Goal: Transaction & Acquisition: Download file/media

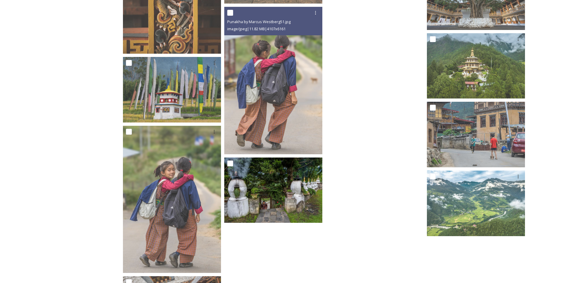
scroll to position [2014, 0]
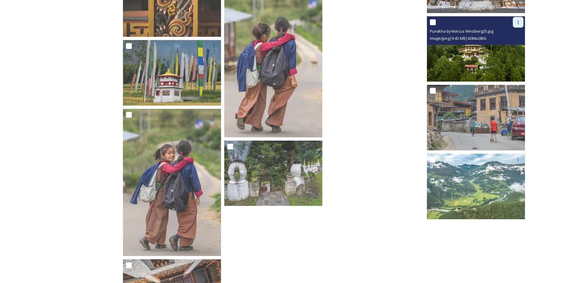
click at [515, 21] on div at bounding box center [518, 22] width 11 height 11
click at [513, 44] on span "Download" at bounding box center [511, 47] width 18 height 6
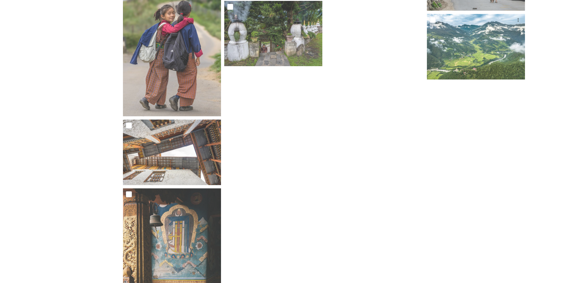
scroll to position [2132, 0]
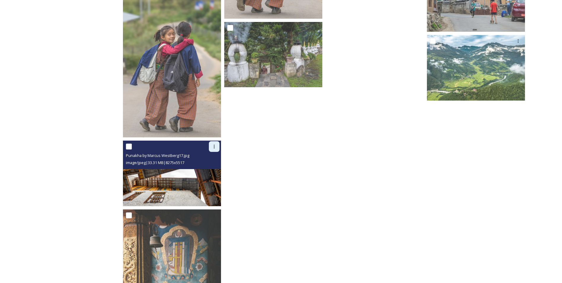
click at [215, 147] on icon at bounding box center [214, 146] width 5 height 5
click at [211, 169] on span "Download" at bounding box center [207, 171] width 18 height 6
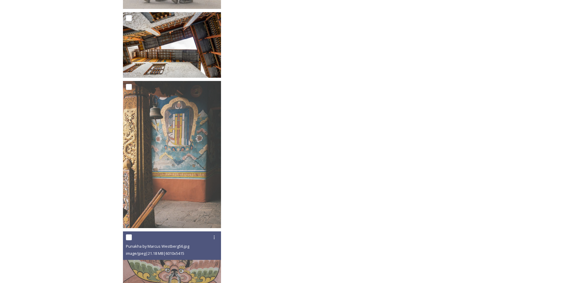
scroll to position [2379, 0]
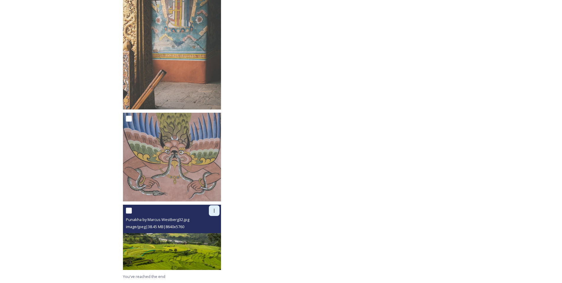
click at [211, 210] on div at bounding box center [214, 210] width 11 height 11
click at [214, 232] on span "Download" at bounding box center [207, 235] width 18 height 6
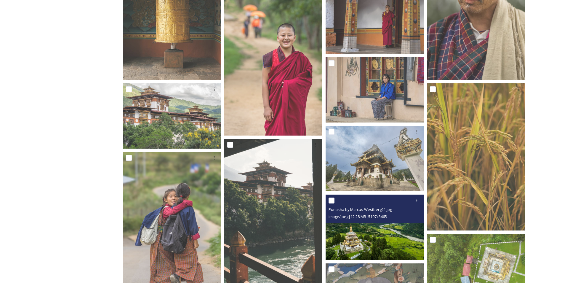
scroll to position [632, 0]
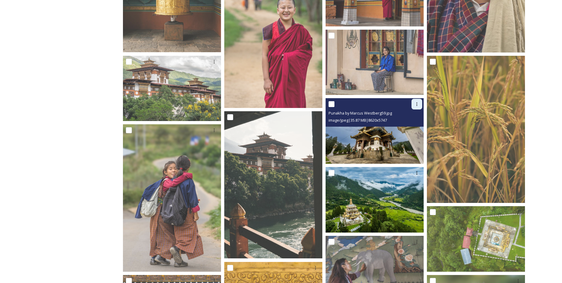
click at [417, 107] on div at bounding box center [416, 104] width 11 height 11
click at [414, 126] on span "Download" at bounding box center [410, 129] width 18 height 6
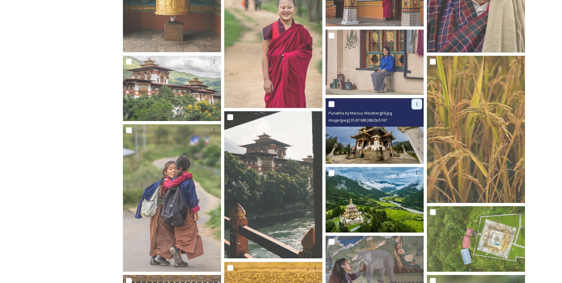
click at [416, 104] on icon at bounding box center [416, 104] width 1 height 4
click at [407, 130] on span "Download" at bounding box center [410, 129] width 18 height 6
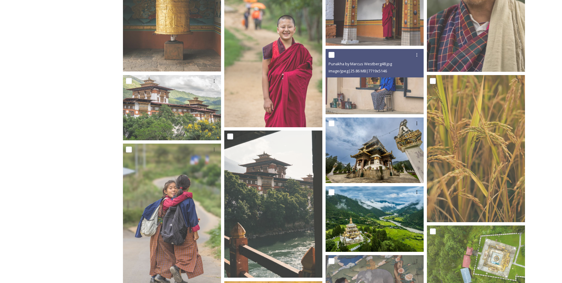
scroll to position [602, 0]
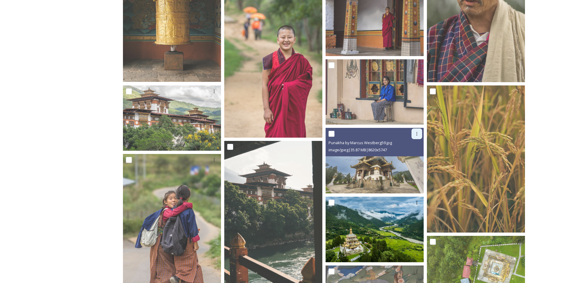
click at [417, 136] on icon at bounding box center [416, 133] width 5 height 5
click at [409, 158] on span "Download" at bounding box center [410, 158] width 18 height 6
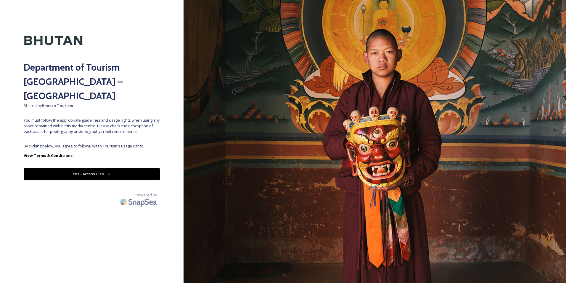
click at [130, 168] on button "Yes - Access Files" at bounding box center [92, 174] width 136 height 12
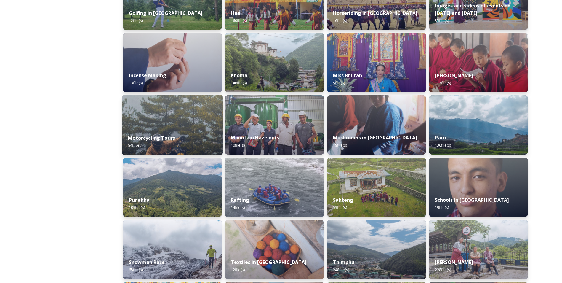
scroll to position [326, 0]
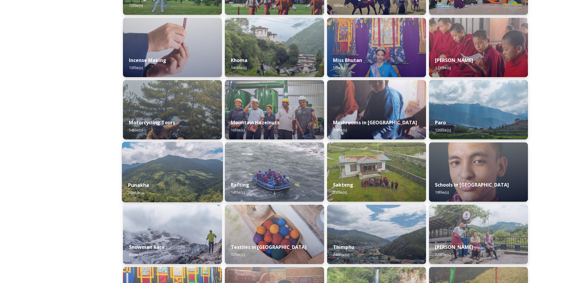
click at [181, 158] on img at bounding box center [172, 172] width 101 height 60
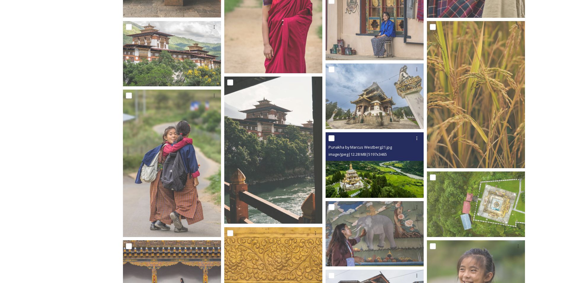
scroll to position [681, 0]
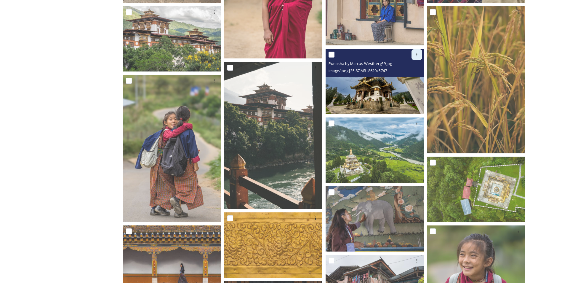
click at [415, 54] on icon at bounding box center [416, 54] width 5 height 5
click at [409, 78] on span "Download" at bounding box center [410, 79] width 18 height 6
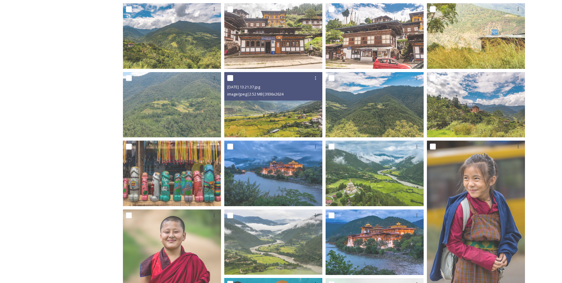
scroll to position [0, 0]
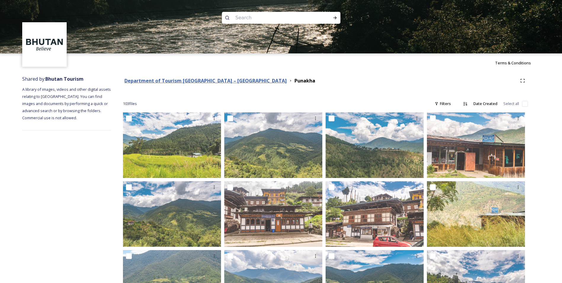
click at [212, 81] on strong "Department of Tourism [GEOGRAPHIC_DATA] – [GEOGRAPHIC_DATA]" at bounding box center [205, 80] width 162 height 7
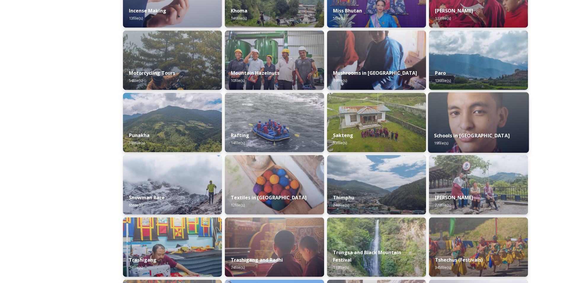
scroll to position [444, 0]
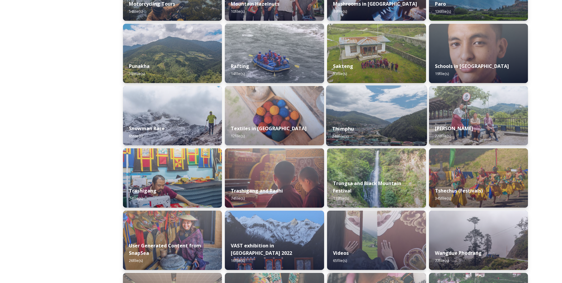
click at [367, 119] on div "Thimphu 248 file(s)" at bounding box center [376, 132] width 101 height 27
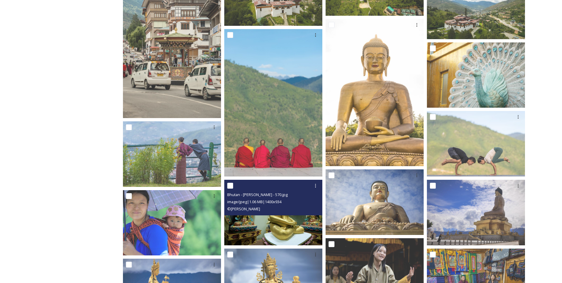
scroll to position [532, 0]
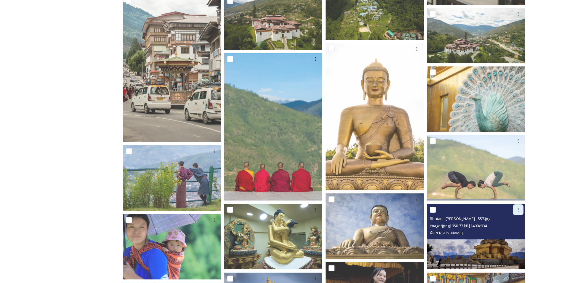
click at [516, 209] on icon at bounding box center [518, 209] width 5 height 5
click at [508, 232] on span "Download" at bounding box center [511, 234] width 18 height 6
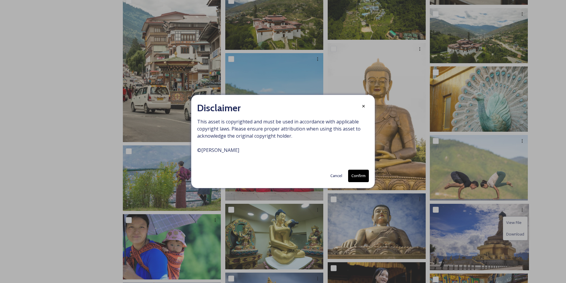
click at [359, 174] on button "Confirm" at bounding box center [358, 175] width 21 height 12
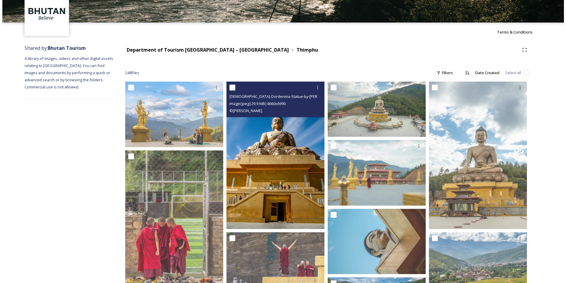
scroll to position [0, 0]
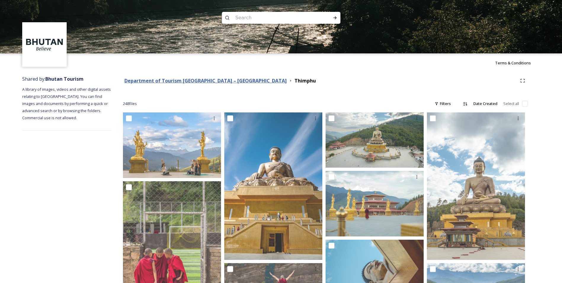
click at [221, 81] on strong "Department of Tourism [GEOGRAPHIC_DATA] – [GEOGRAPHIC_DATA]" at bounding box center [205, 80] width 162 height 7
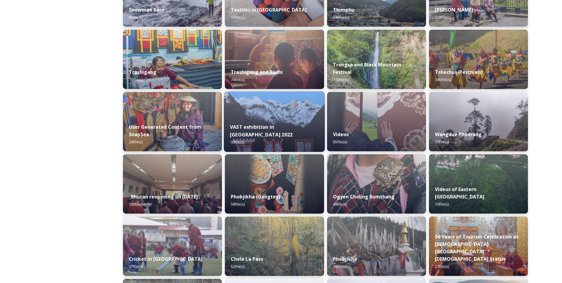
scroll to position [686, 0]
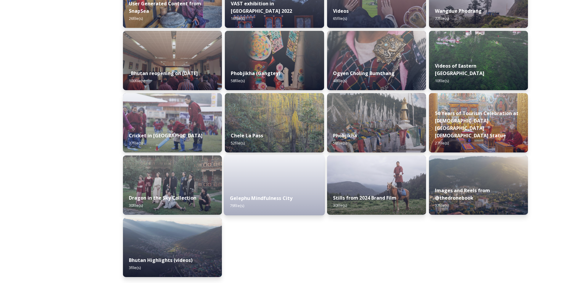
click at [268, 199] on strong "Gelephu Mindfulness City" at bounding box center [261, 198] width 62 height 7
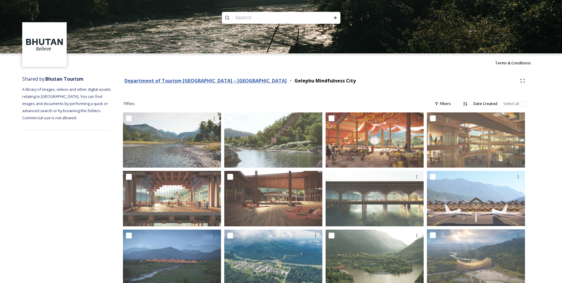
click at [179, 78] on strong "Department of Tourism [GEOGRAPHIC_DATA] – [GEOGRAPHIC_DATA]" at bounding box center [205, 80] width 162 height 7
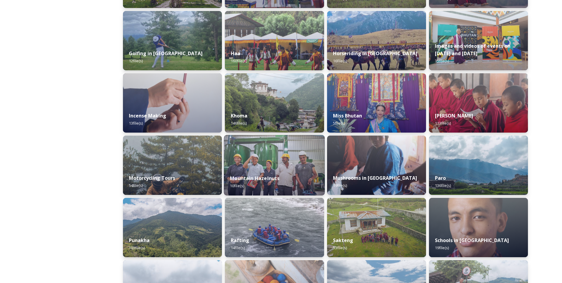
scroll to position [296, 0]
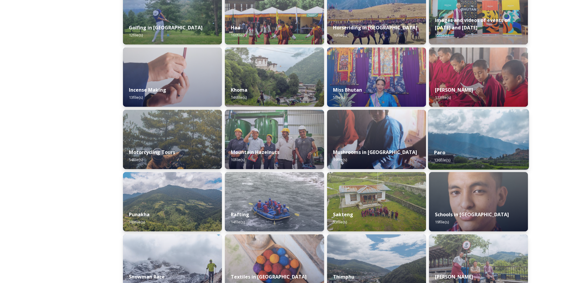
click at [444, 131] on img at bounding box center [478, 139] width 101 height 60
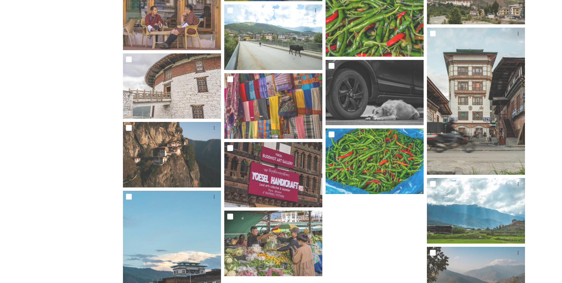
scroll to position [2574, 0]
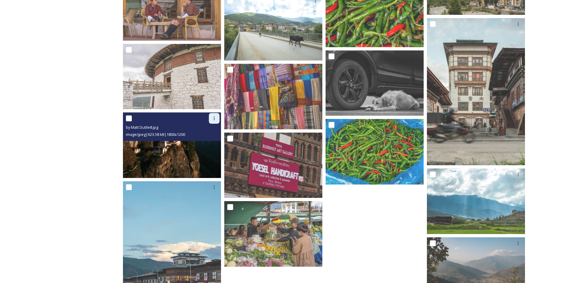
click at [211, 119] on div at bounding box center [214, 118] width 11 height 11
click at [206, 142] on span "Download" at bounding box center [207, 143] width 18 height 6
